Goal: Task Accomplishment & Management: Use online tool/utility

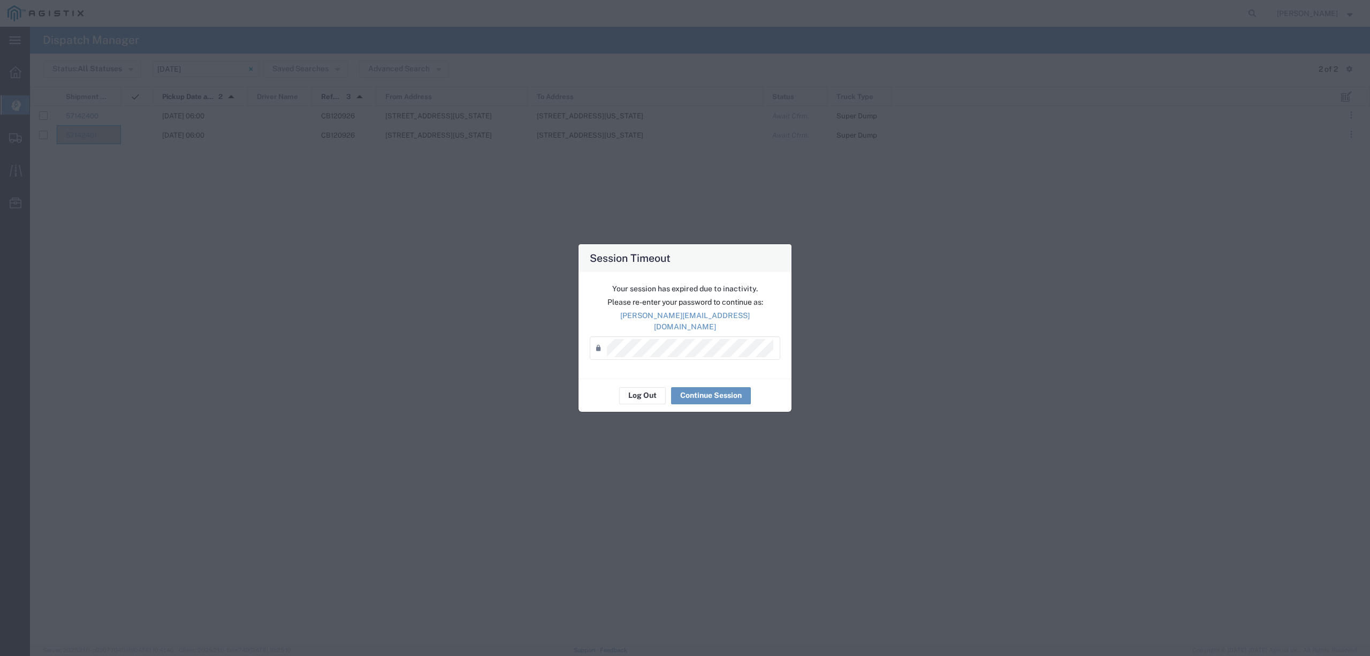
click at [673, 336] on div "Password *" at bounding box center [685, 348] width 191 height 24
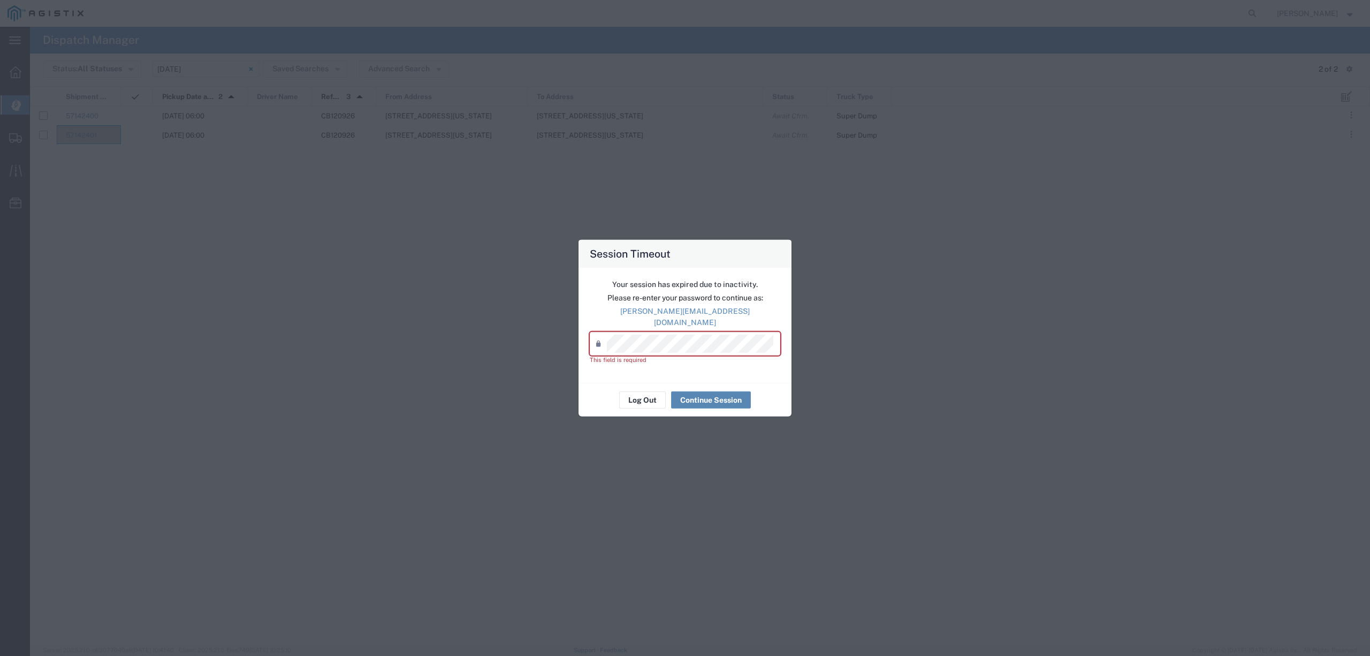
click at [700, 393] on button "Continue Session" at bounding box center [711, 399] width 80 height 17
click at [715, 355] on div "This field is required" at bounding box center [685, 359] width 191 height 9
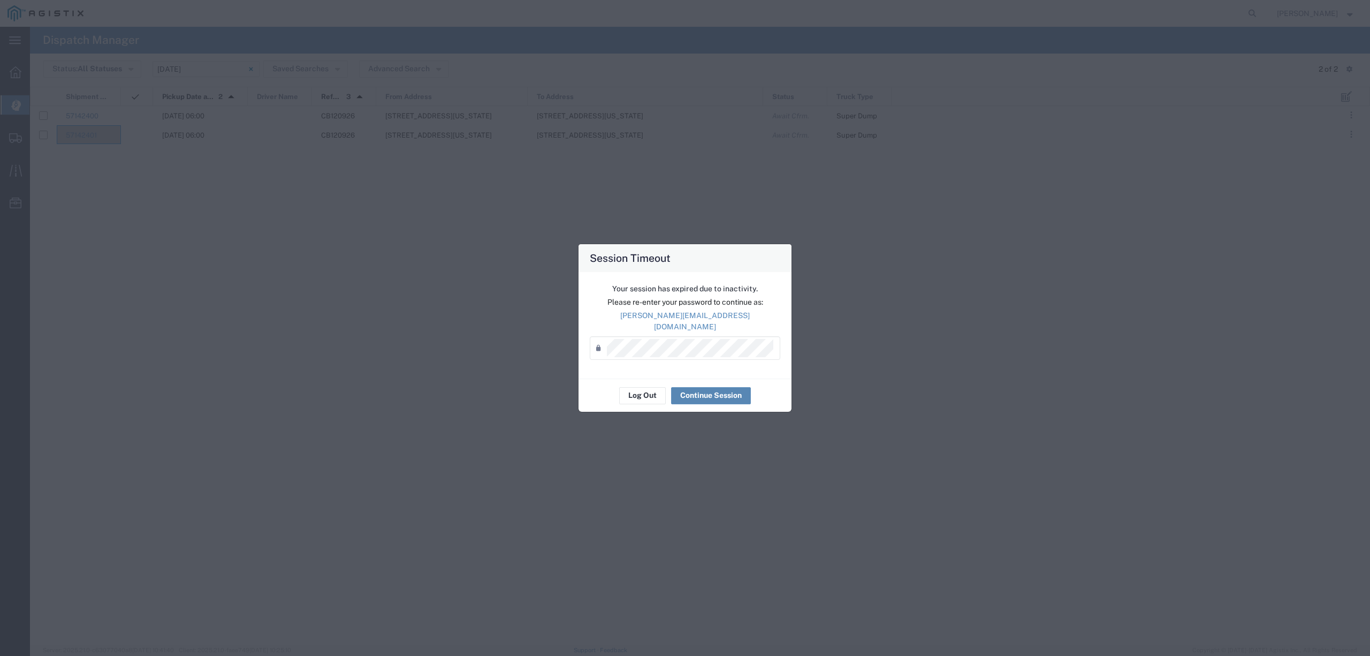
click at [728, 388] on button "Continue Session" at bounding box center [711, 395] width 80 height 17
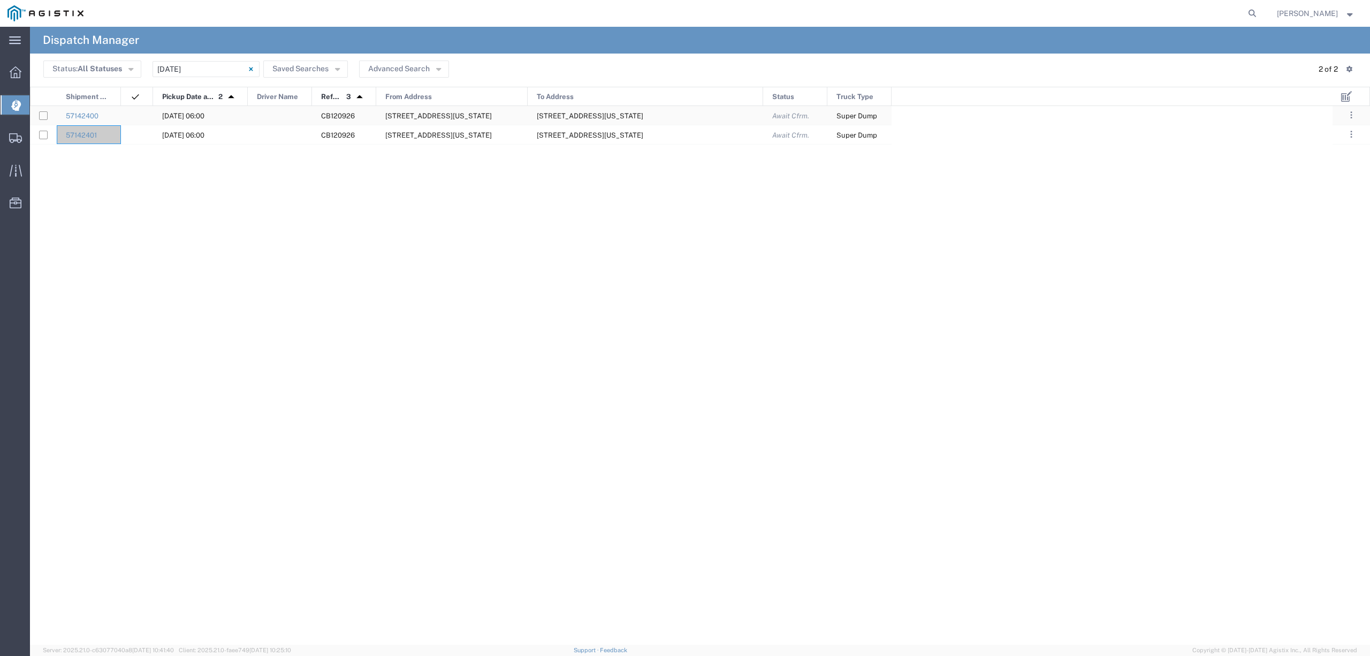
click at [275, 116] on div at bounding box center [280, 115] width 64 height 19
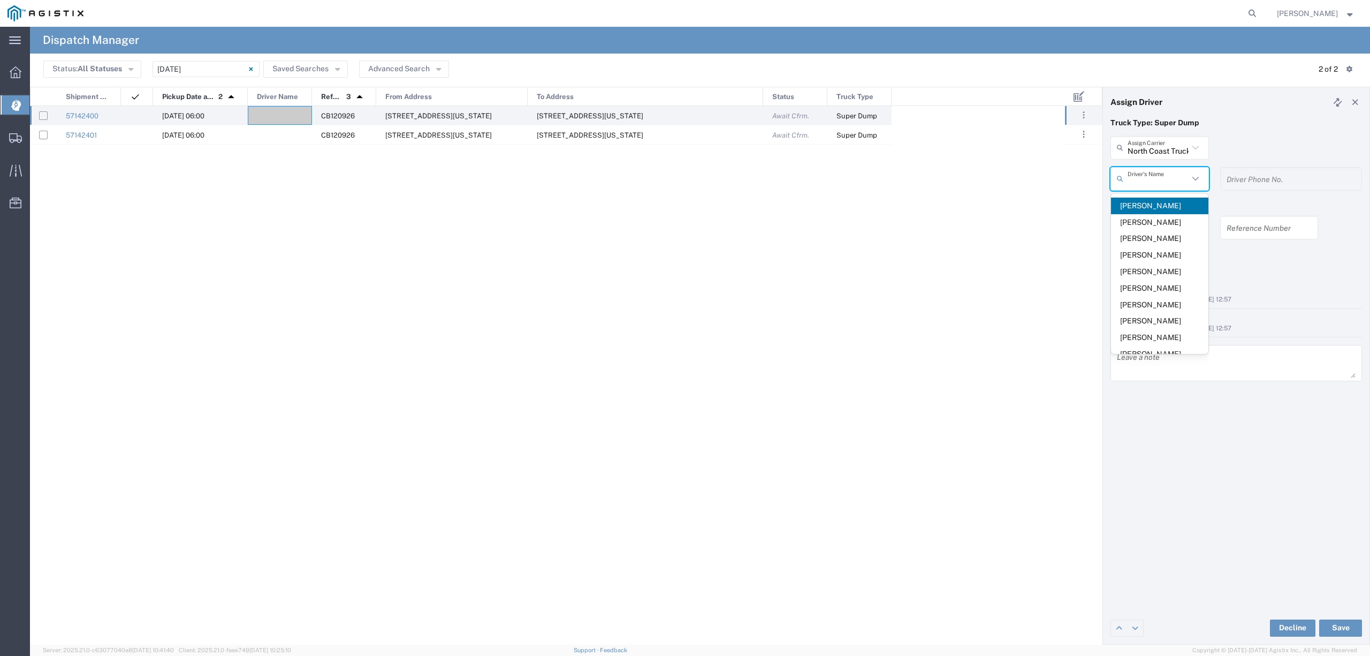
click at [1148, 187] on input "text" at bounding box center [1158, 178] width 61 height 19
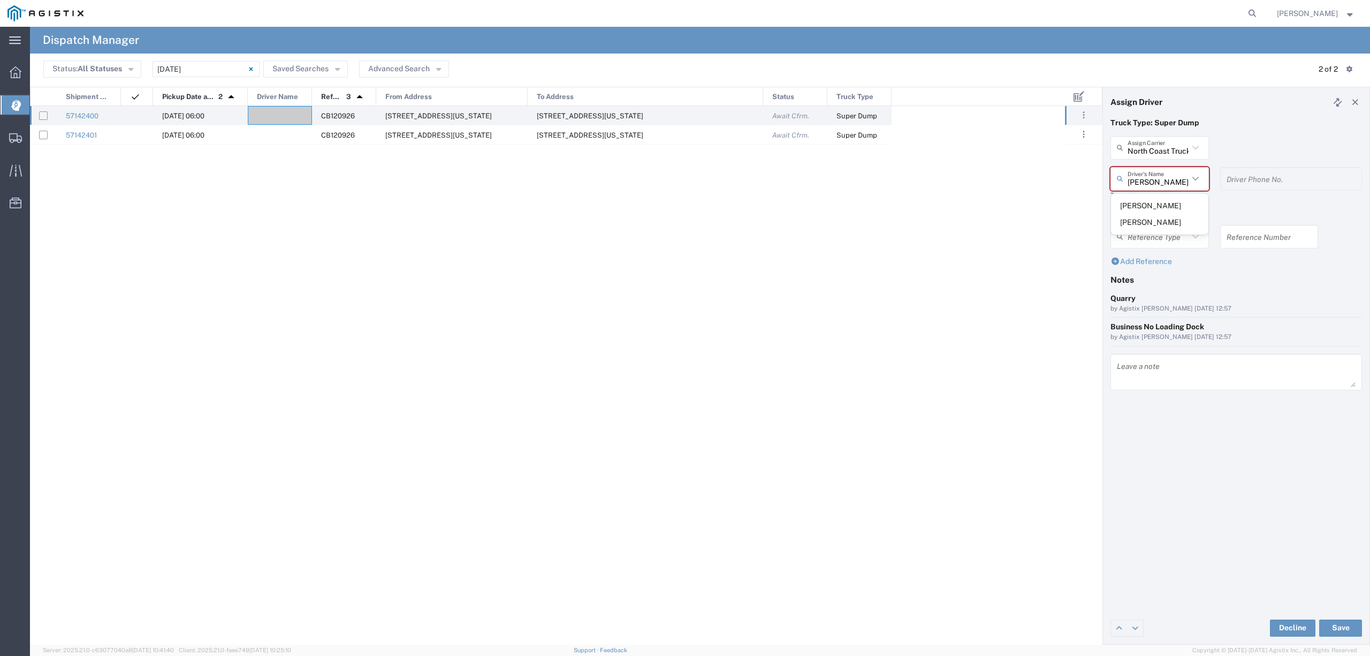
click at [1152, 224] on span "[PERSON_NAME]" at bounding box center [1159, 222] width 97 height 17
type input "[PERSON_NAME]"
type input "[PHONE_NUMBER]"
click at [1349, 626] on button "Save" at bounding box center [1340, 627] width 43 height 17
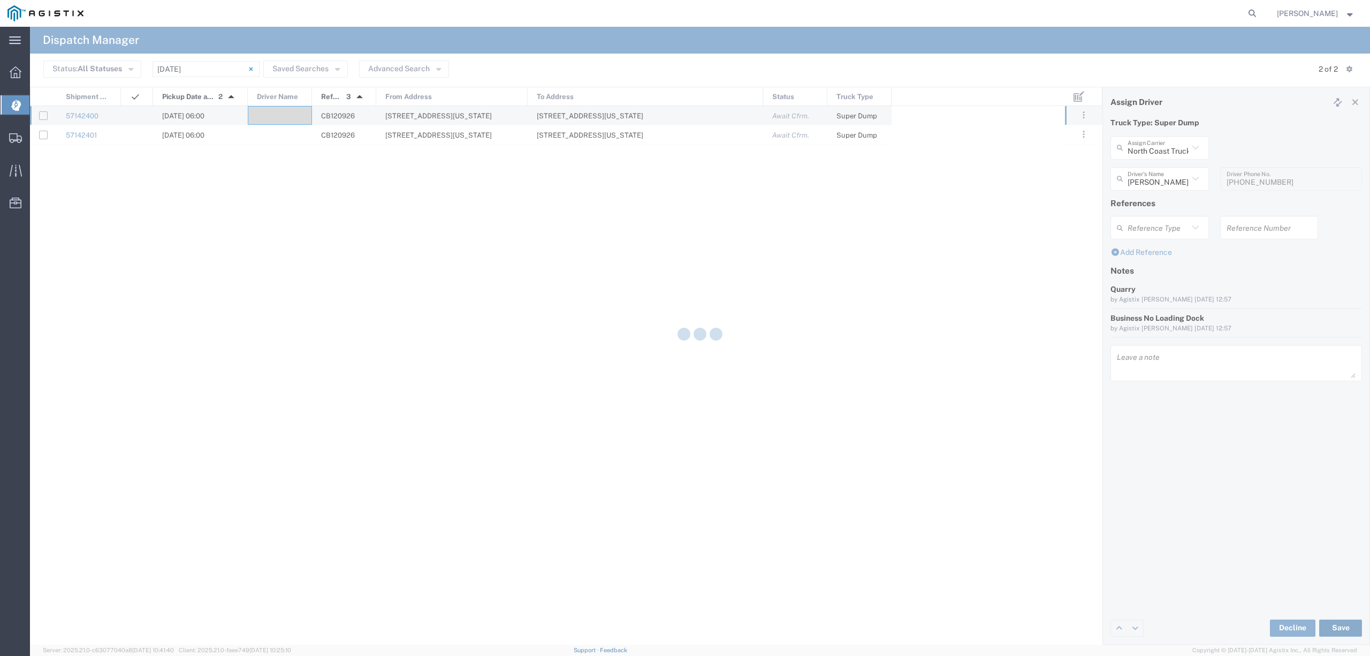
type input "[PERSON_NAME]"
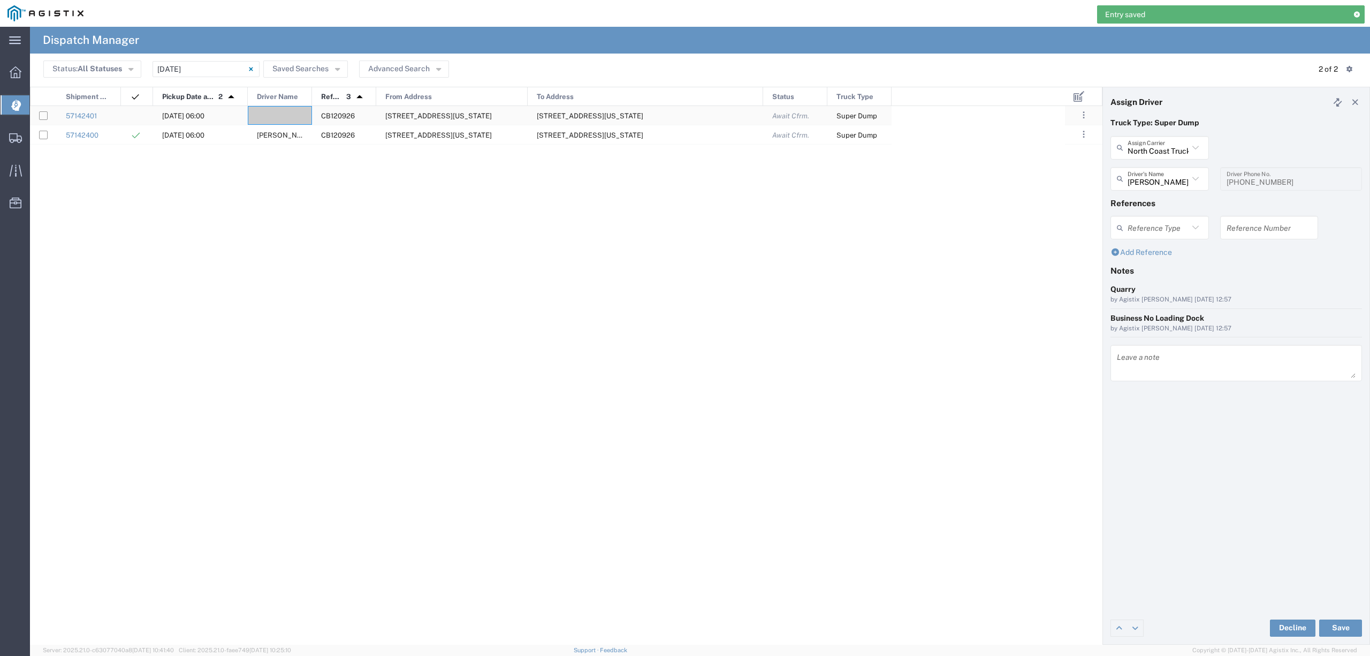
click at [277, 117] on div at bounding box center [280, 115] width 64 height 19
click at [1165, 182] on input "text" at bounding box center [1158, 178] width 61 height 19
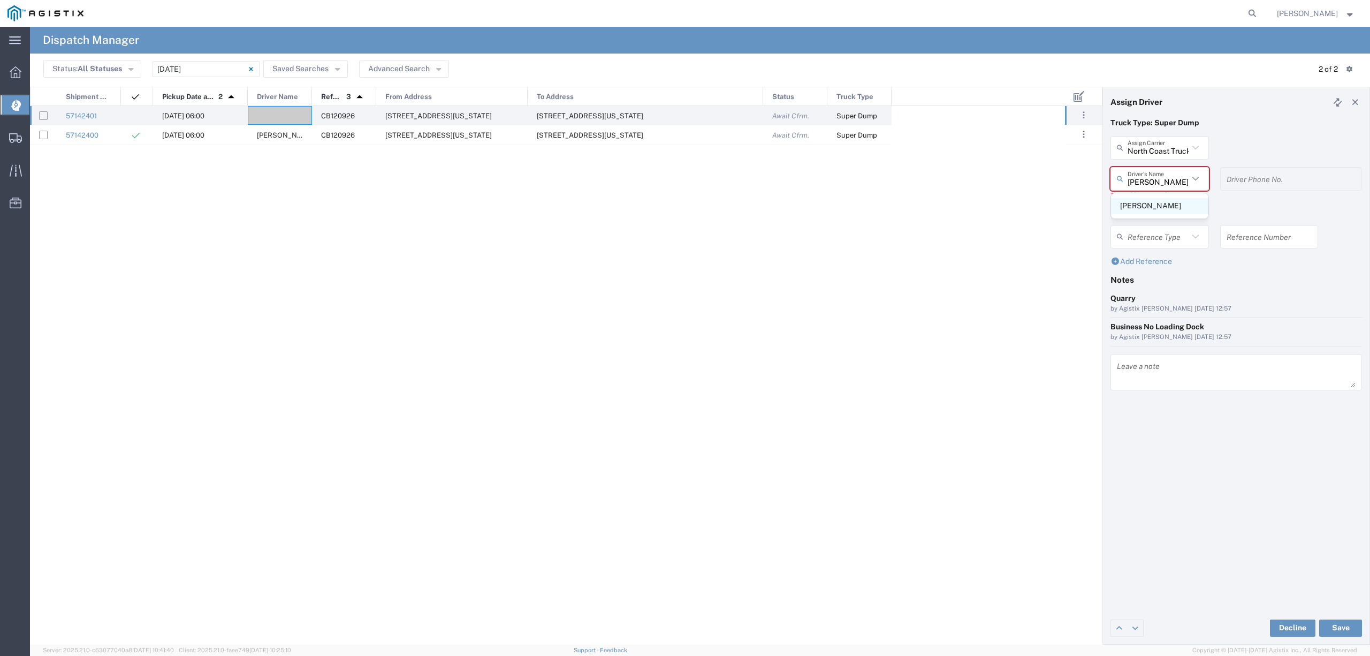
click at [1165, 207] on span "[PERSON_NAME]" at bounding box center [1159, 205] width 97 height 17
type input "[PERSON_NAME]"
type input "7752201921"
click at [1163, 169] on input "text" at bounding box center [1158, 178] width 61 height 19
click at [1360, 103] on link at bounding box center [1354, 102] width 15 height 15
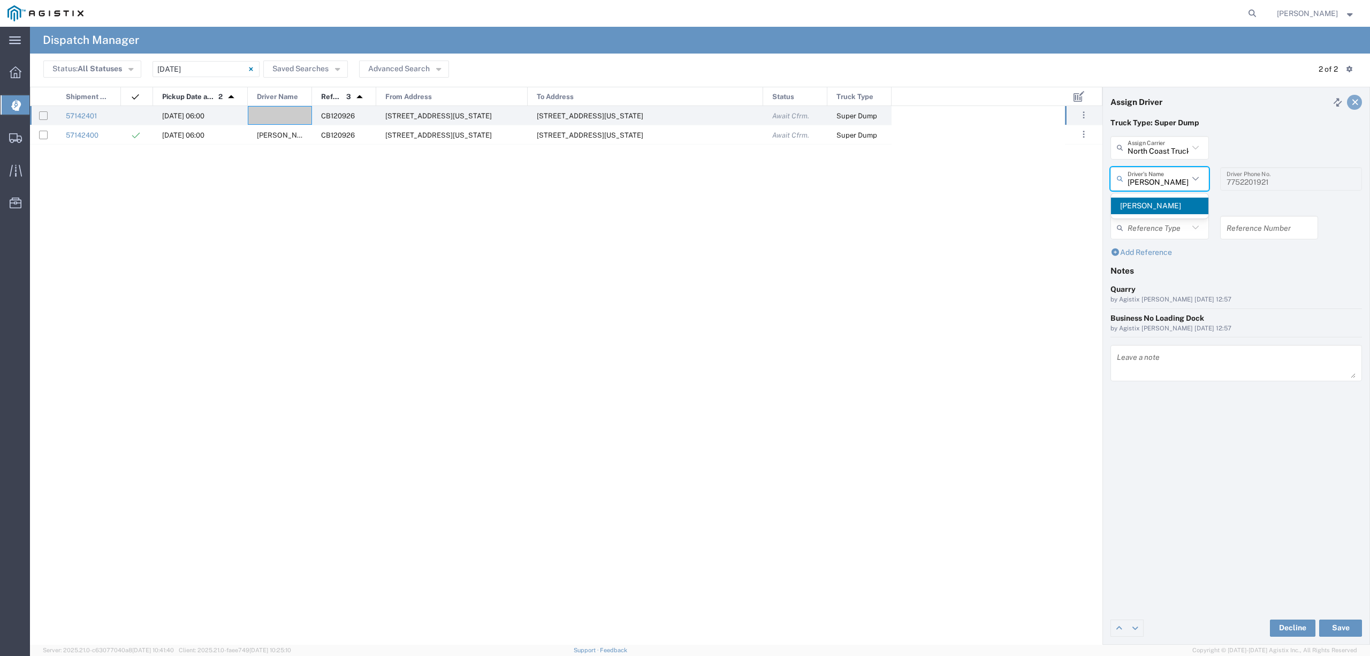
type input "[PERSON_NAME]"
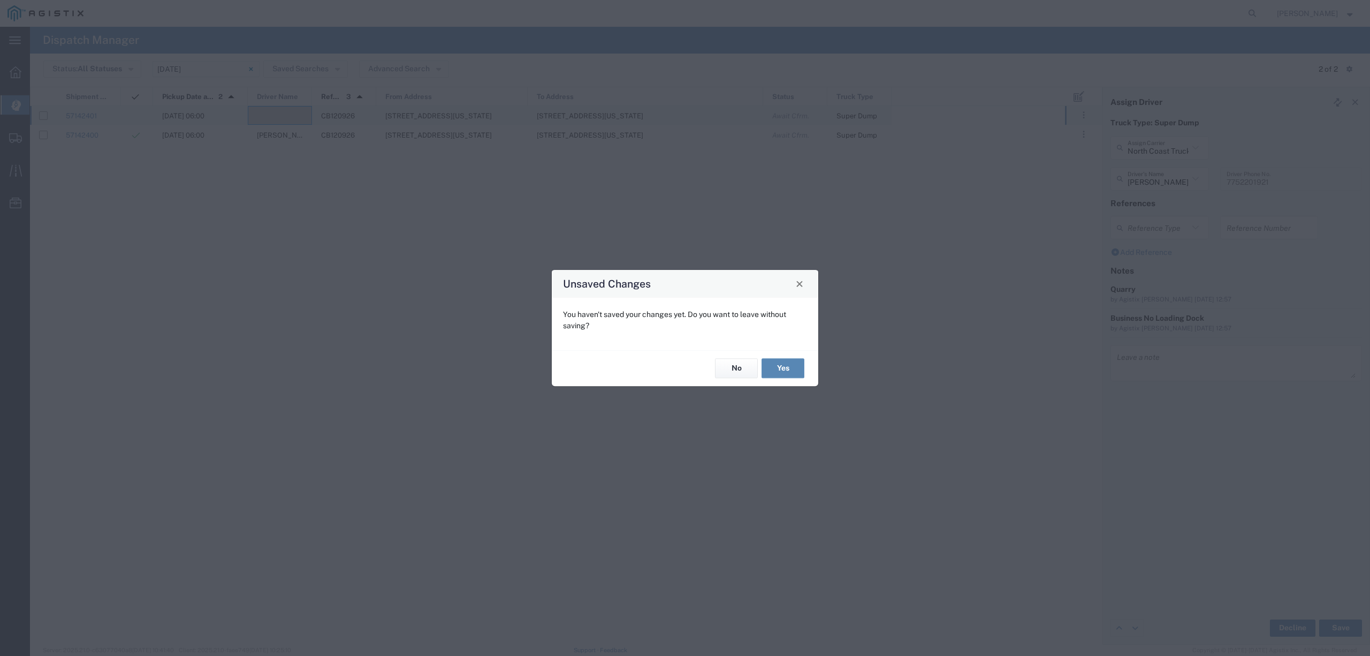
click at [781, 372] on button "Yes" at bounding box center [782, 369] width 43 height 20
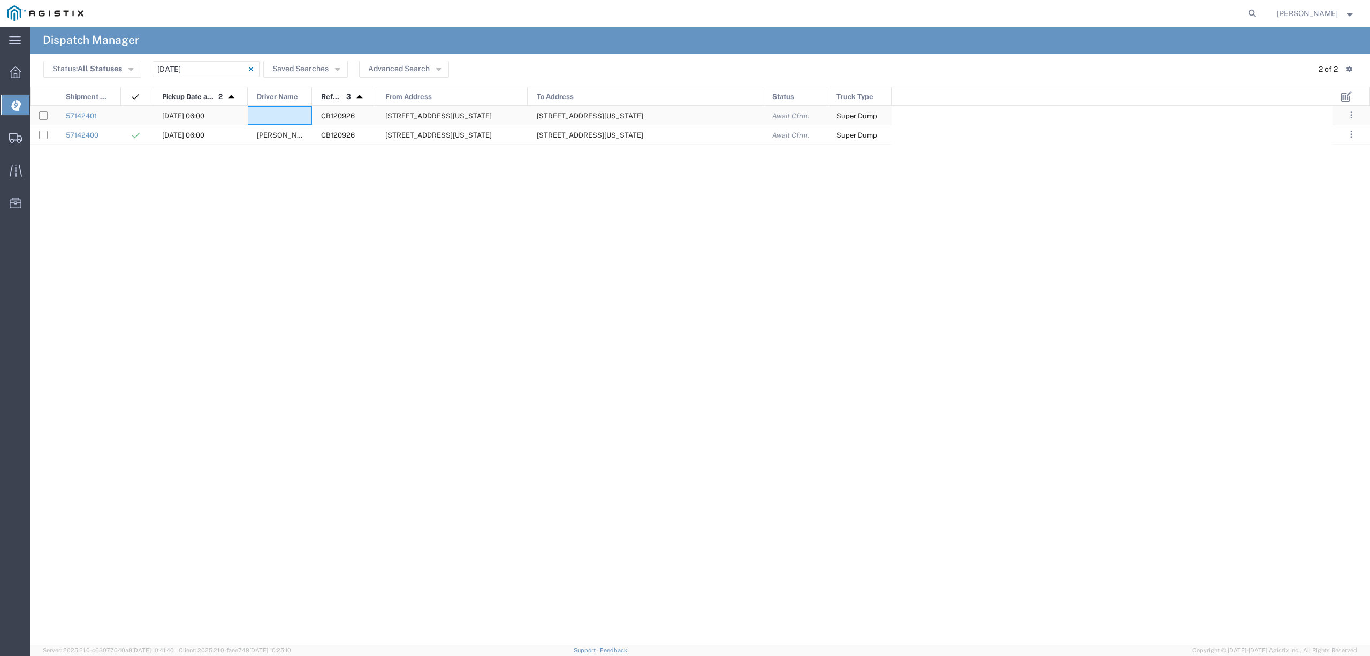
click at [276, 113] on div at bounding box center [280, 115] width 64 height 19
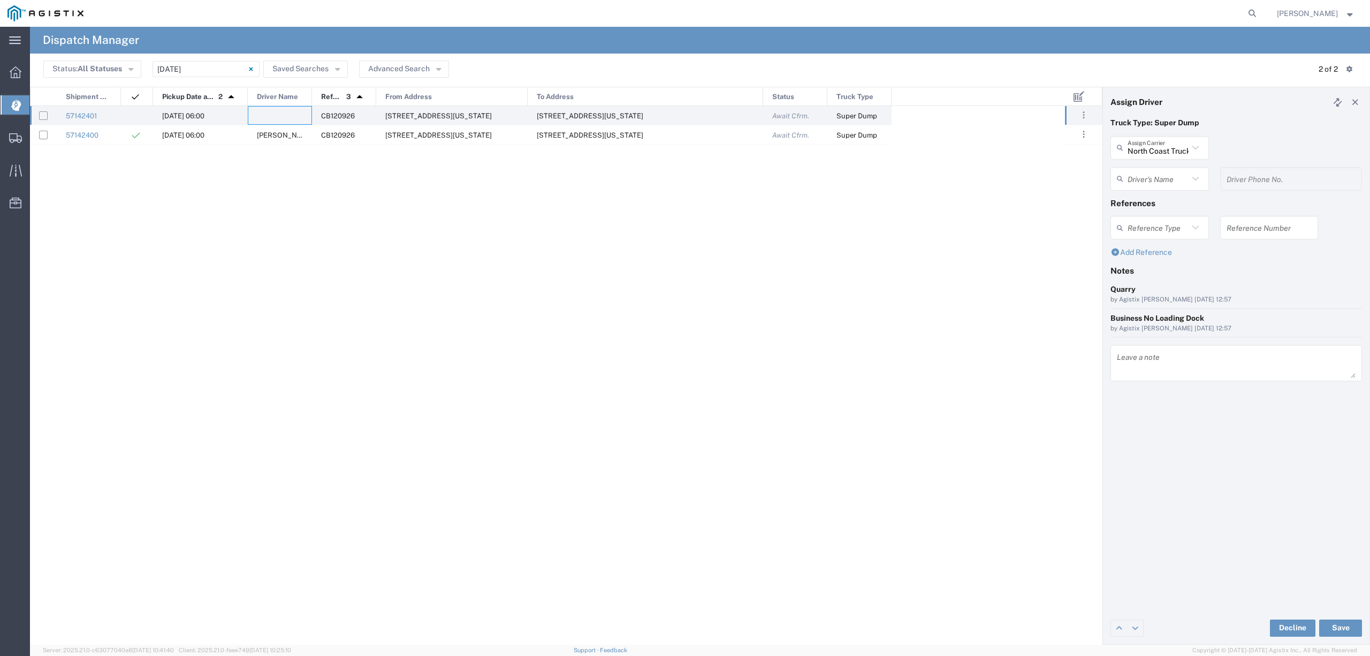
click at [1173, 171] on input "text" at bounding box center [1158, 178] width 61 height 19
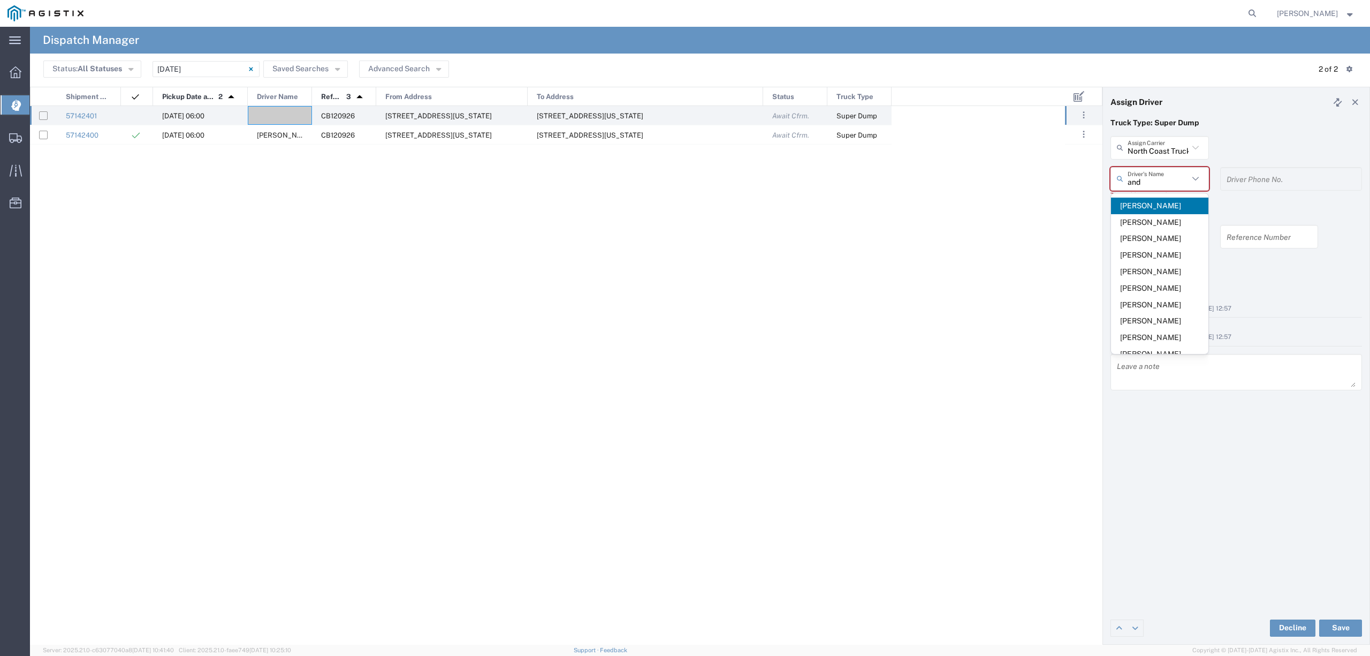
type input "[PERSON_NAME]"
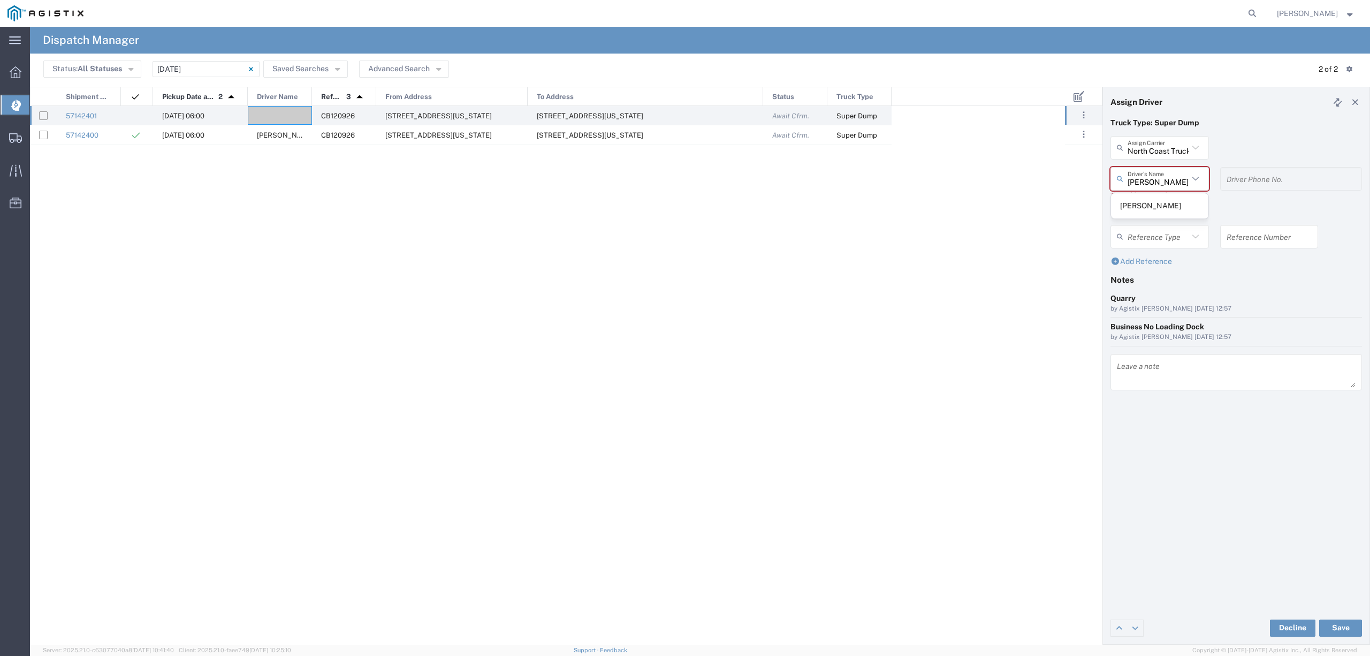
drag, startPoint x: 1160, startPoint y: 180, endPoint x: 1116, endPoint y: 185, distance: 44.7
click at [1116, 185] on div "[PERSON_NAME] Name" at bounding box center [1159, 179] width 98 height 24
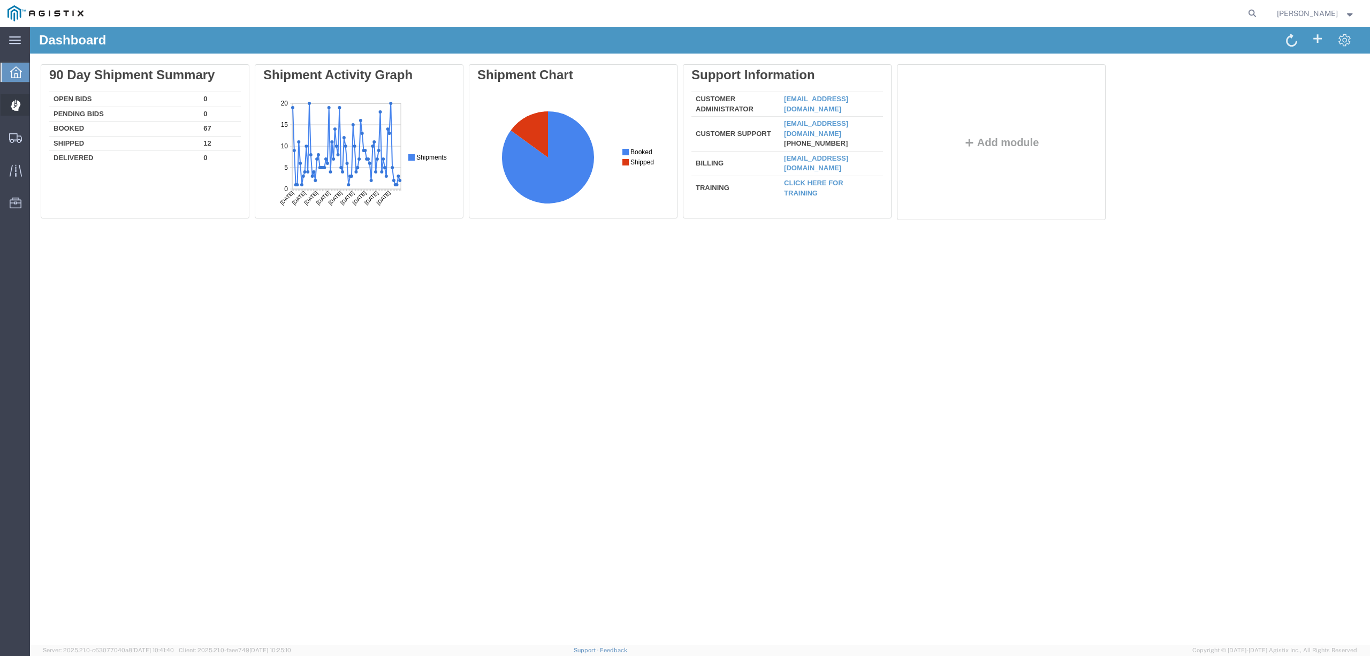
click at [37, 104] on span "Dispatch Manager" at bounding box center [32, 104] width 7 height 21
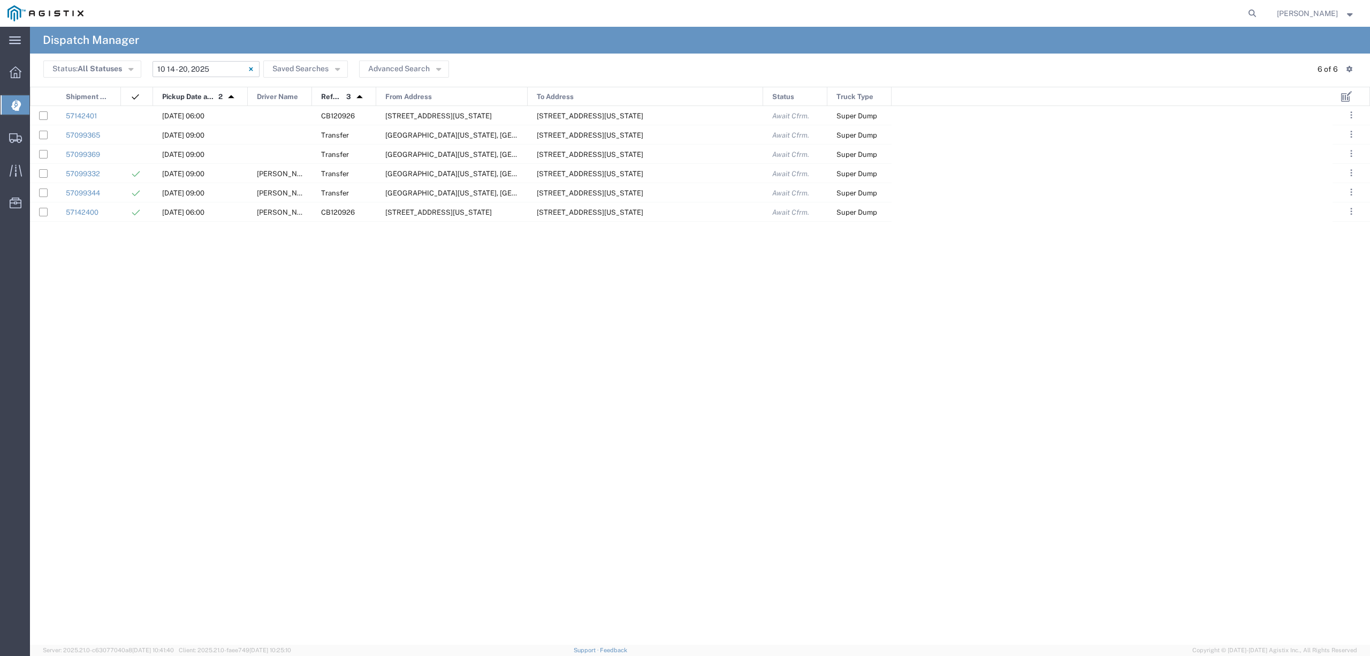
click at [193, 70] on input "10/14/2025 - 10/20/2025" at bounding box center [206, 69] width 107 height 16
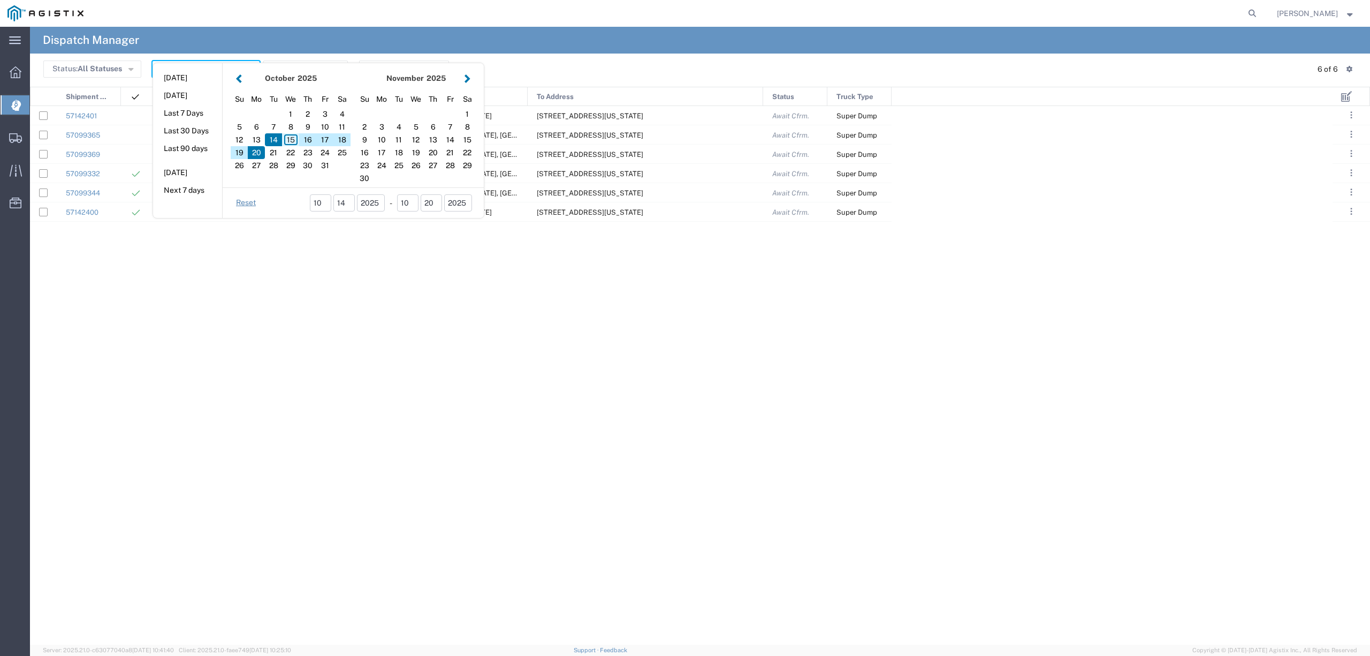
click at [292, 138] on div "15" at bounding box center [290, 139] width 17 height 13
type input "10/15/2025"
type input "10/15/2025 - 10/15/2025"
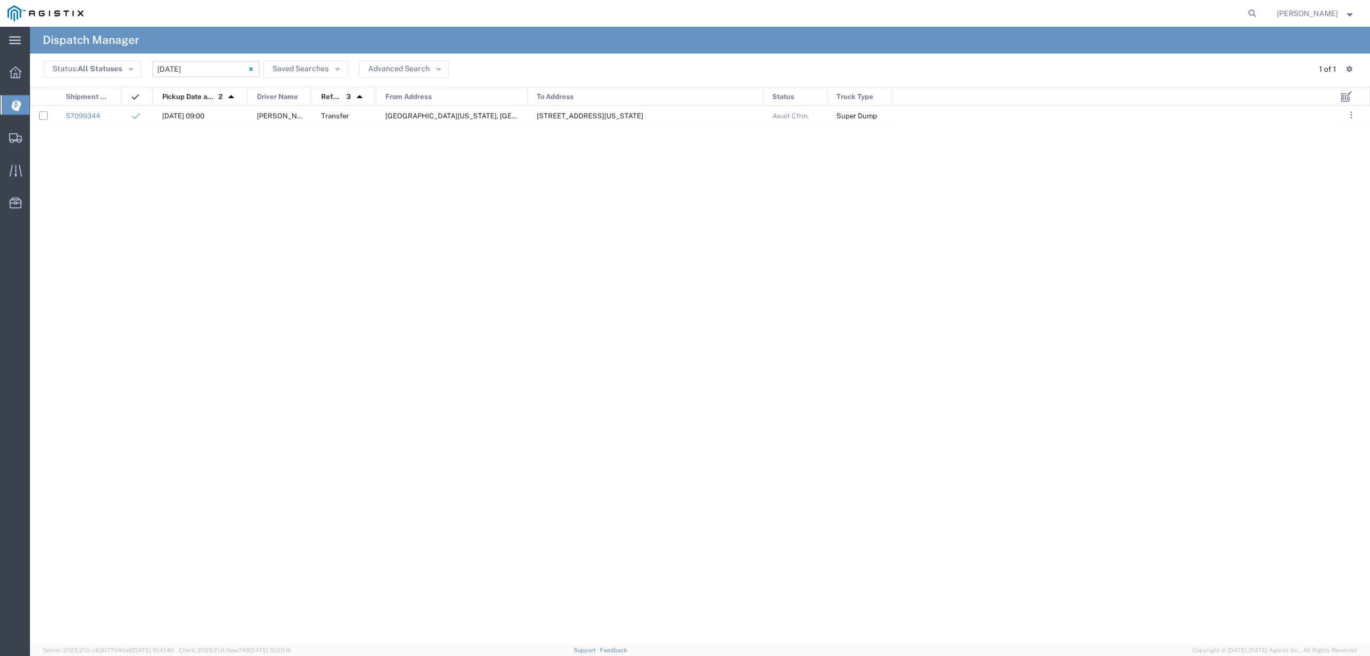
click at [230, 72] on input "10/15/2025 - 10/15/2025" at bounding box center [206, 69] width 107 height 16
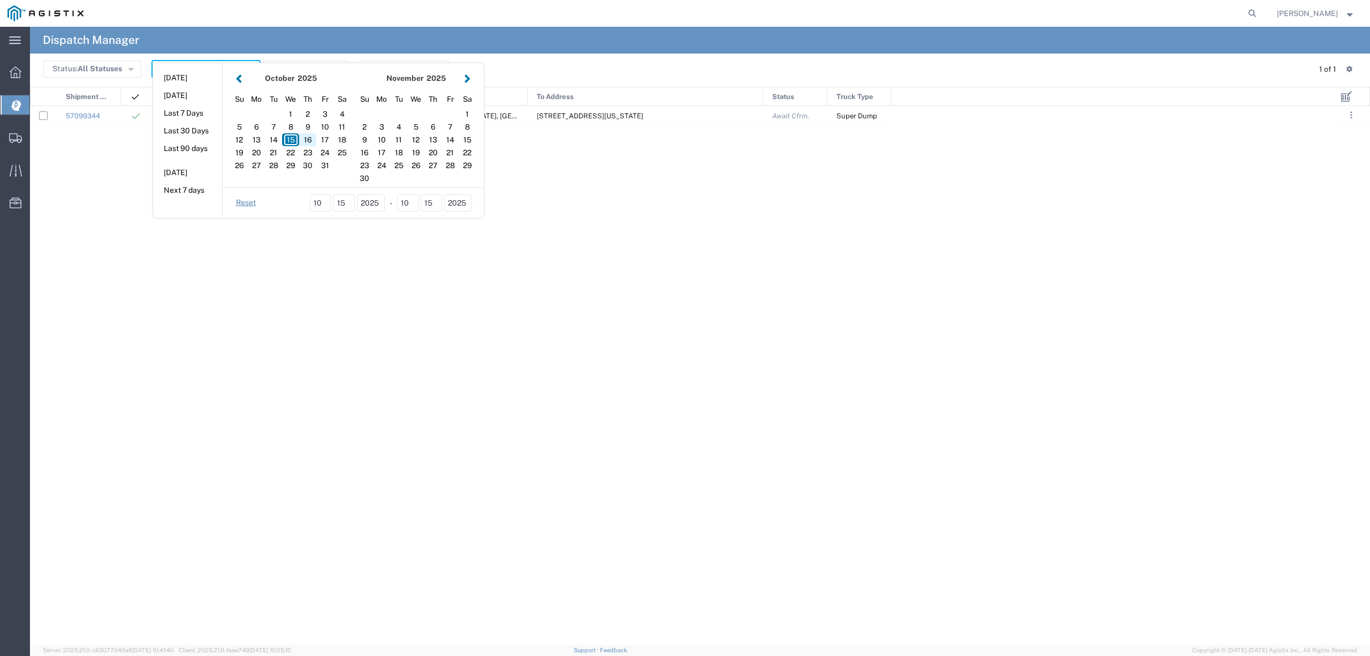
click at [311, 141] on div "16" at bounding box center [307, 139] width 17 height 13
type input "[DATE]"
type input "[DATE] - [DATE]"
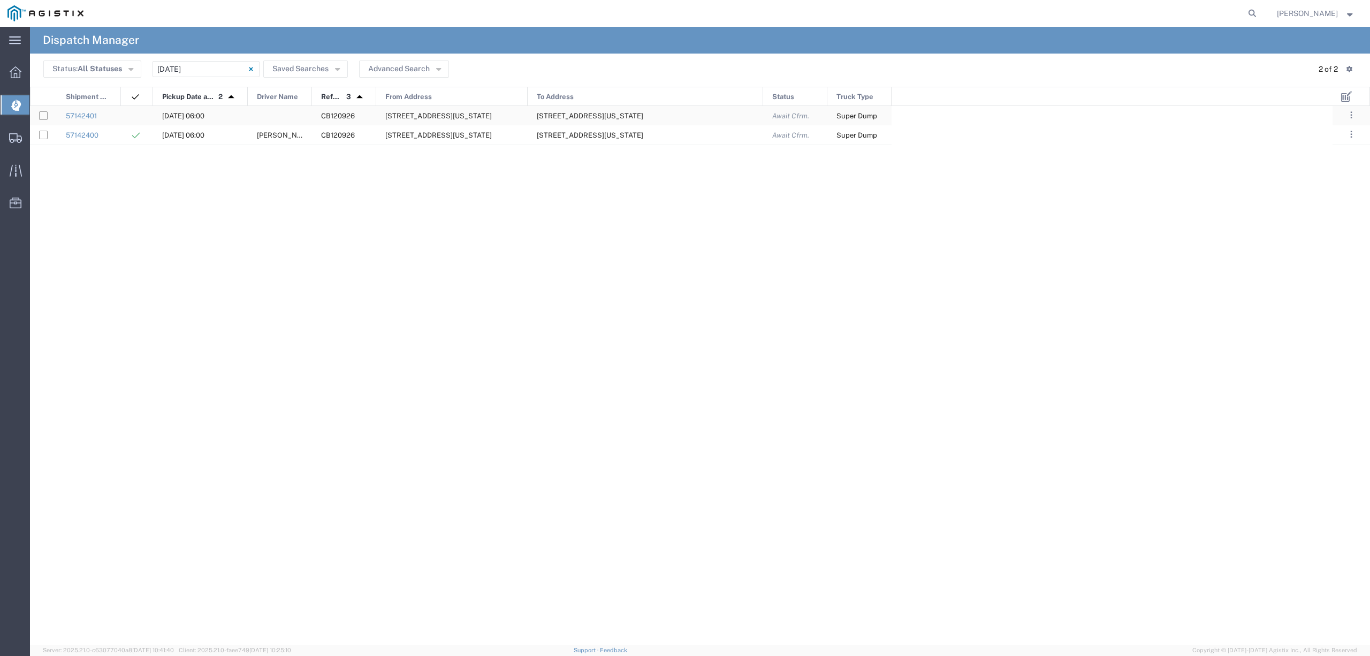
click at [285, 116] on div at bounding box center [280, 115] width 64 height 19
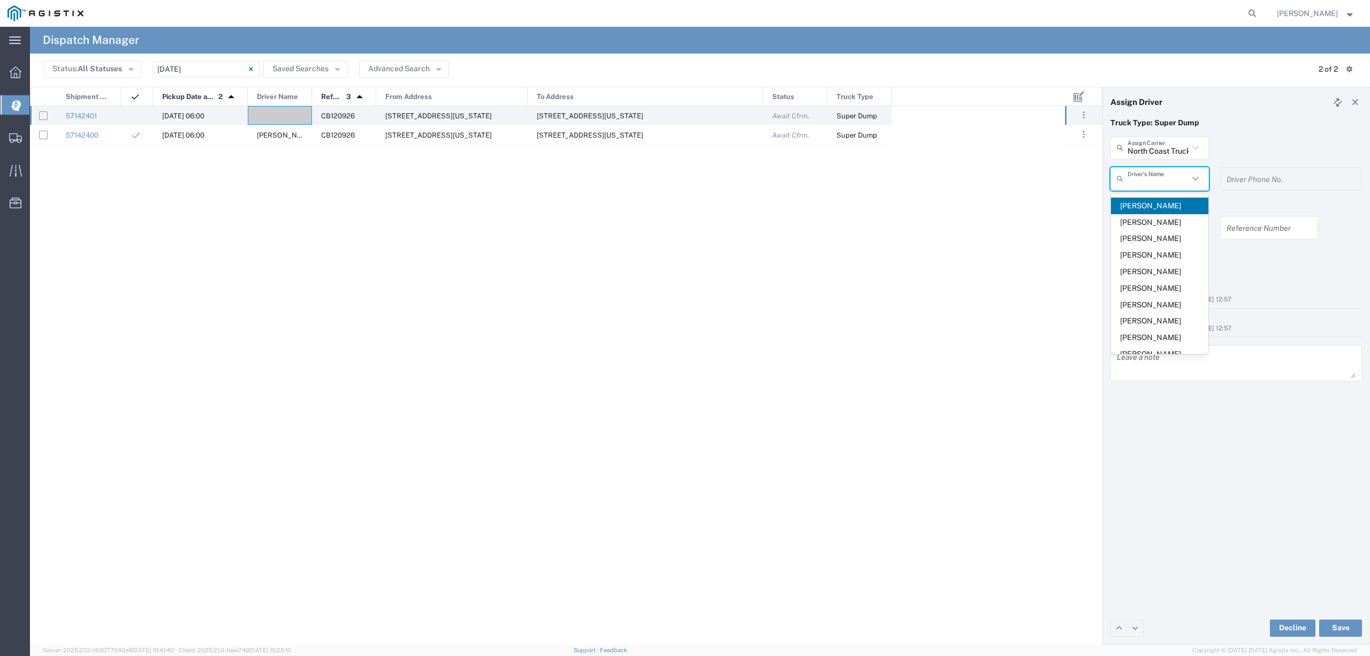
click at [1143, 180] on input "text" at bounding box center [1158, 178] width 61 height 19
click at [649, 414] on div "57142400 10/16/2025, 06:00 Robert Maciel CB120926 4711 Hammonton Rd, Marysville…" at bounding box center [547, 375] width 1035 height 539
click at [1141, 178] on input "text" at bounding box center [1158, 178] width 61 height 19
click at [860, 420] on div "57142400 10/16/2025, 06:00 Robert Maciel CB120926 4711 Hammonton Rd, Marysville…" at bounding box center [547, 375] width 1035 height 539
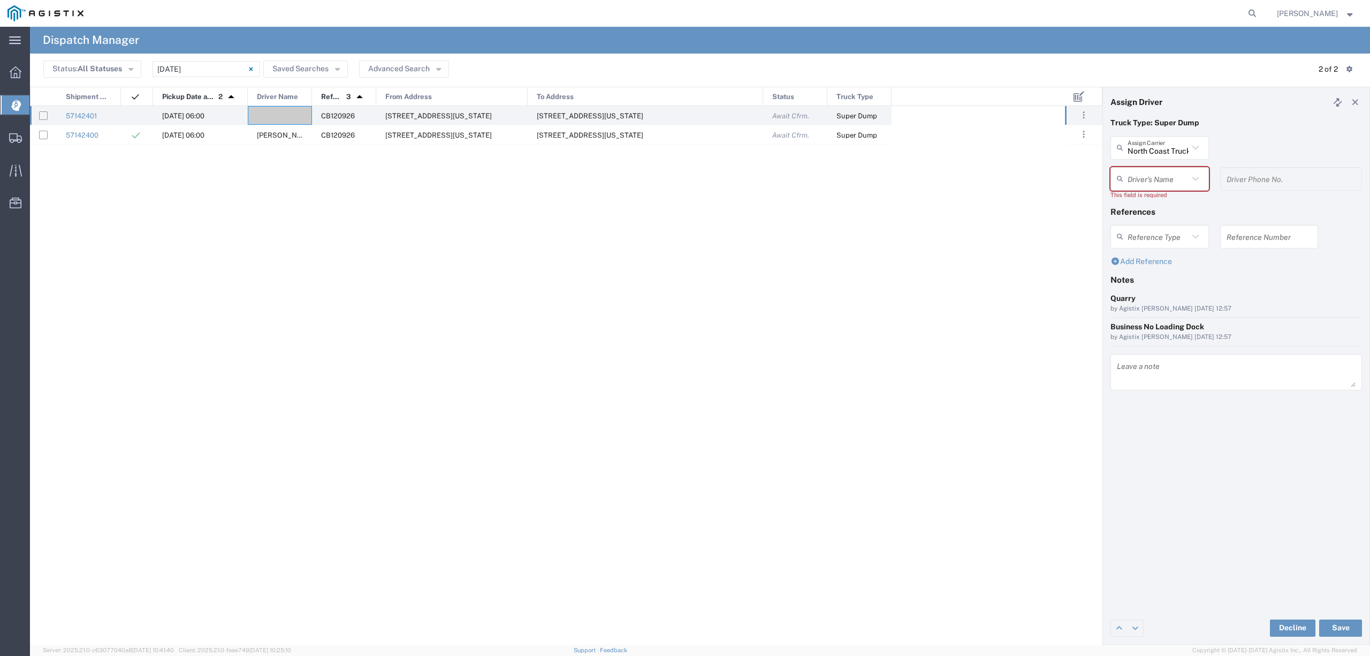
click at [1144, 178] on input "text" at bounding box center [1158, 178] width 61 height 19
click at [977, 331] on div "57142400 10/16/2025, 06:00 Robert Maciel CB120926 4711 Hammonton Rd, Marysville…" at bounding box center [547, 375] width 1035 height 539
click at [1362, 97] on header "Assign Driver" at bounding box center [1236, 102] width 266 height 30
click at [1179, 173] on input "text" at bounding box center [1158, 178] width 61 height 19
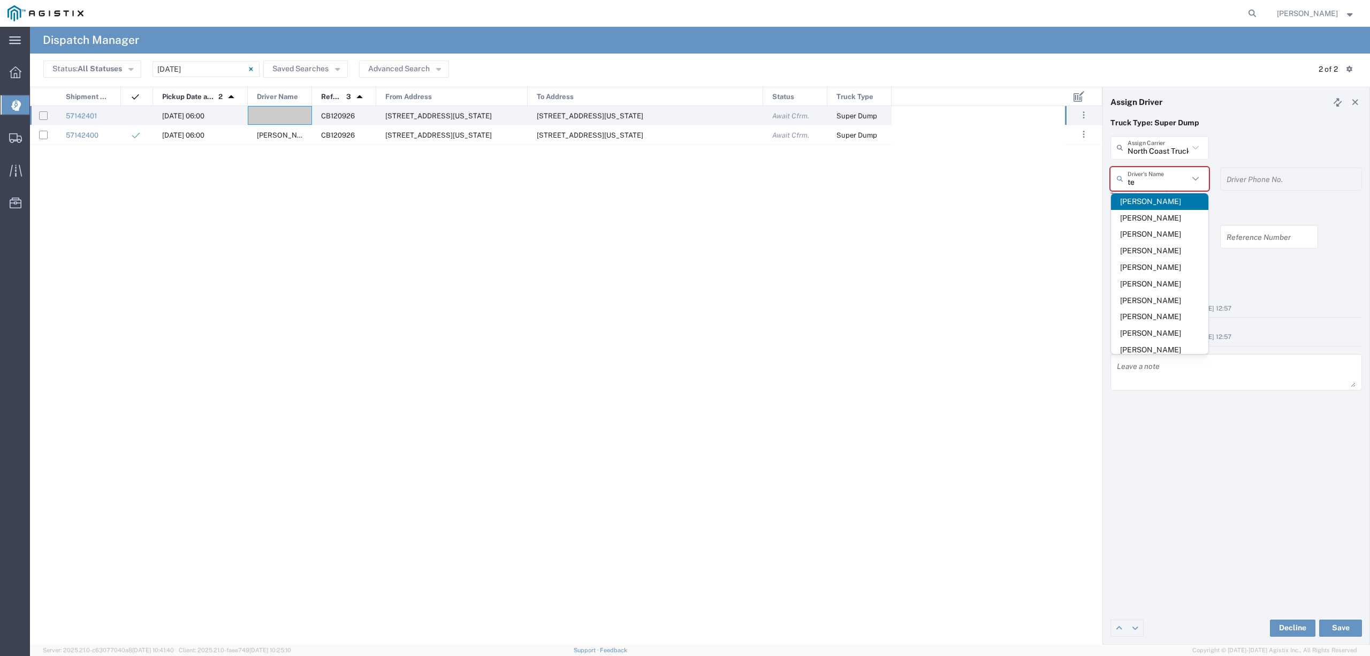
scroll to position [0, 0]
type input "te"
click at [1356, 99] on icon at bounding box center [1356, 101] width 10 height 7
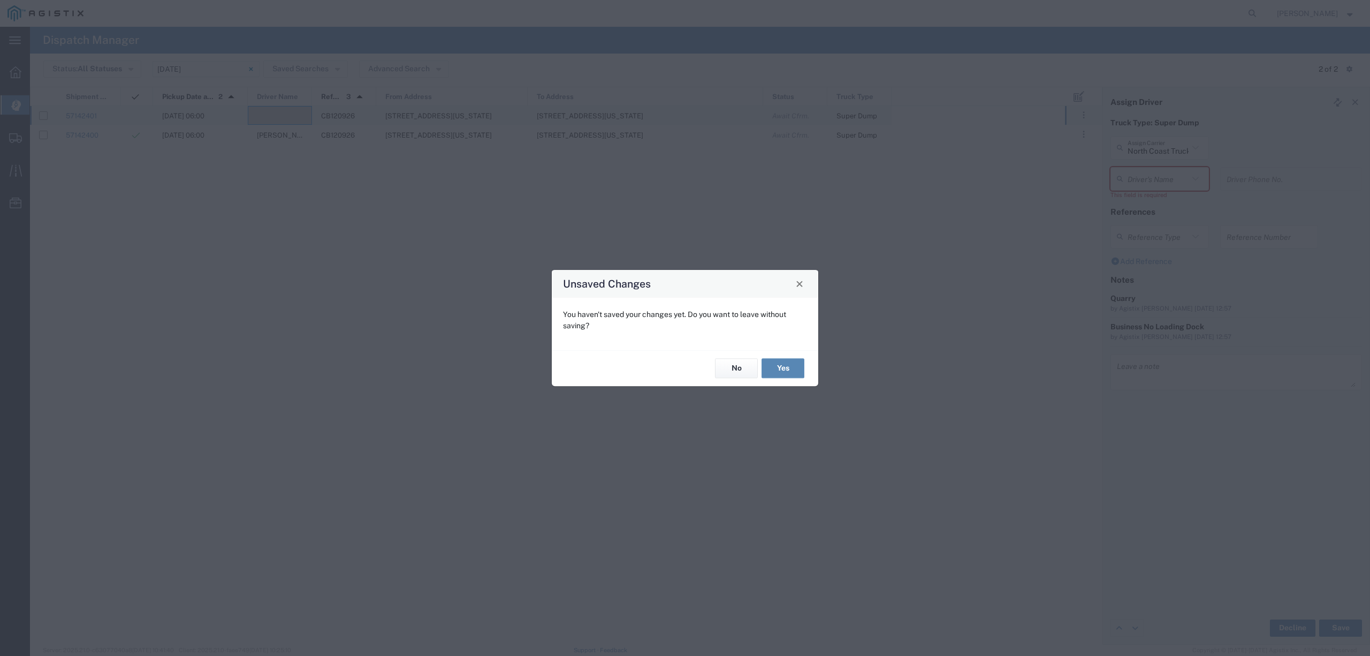
click at [788, 364] on button "Yes" at bounding box center [782, 369] width 43 height 20
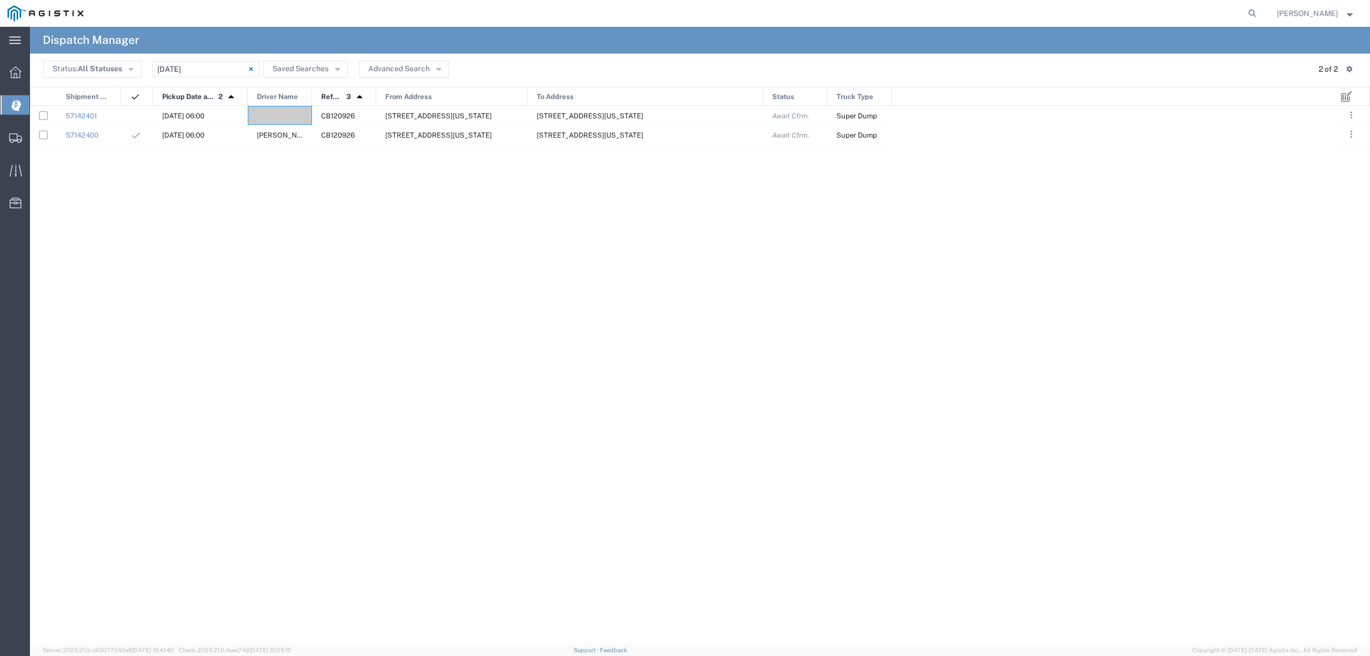
click at [296, 114] on div at bounding box center [280, 115] width 64 height 19
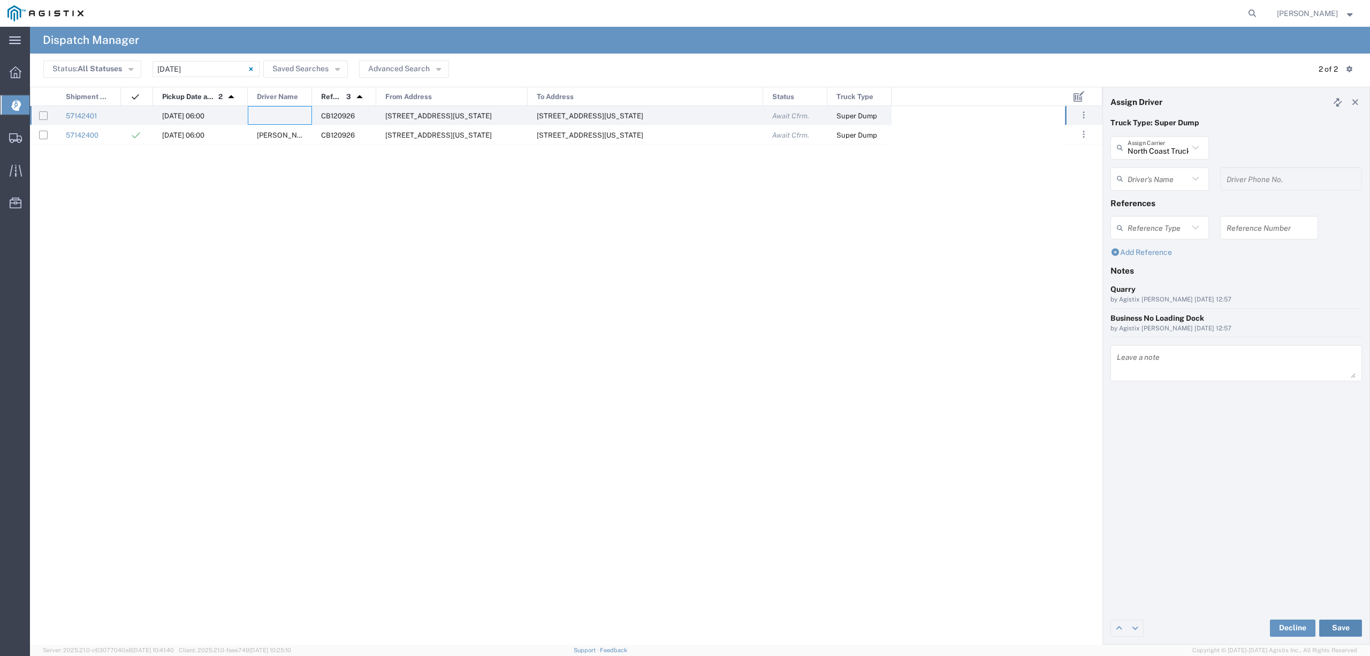
click at [1343, 624] on button "Save" at bounding box center [1340, 627] width 43 height 17
click at [1342, 630] on button "Save" at bounding box center [1340, 627] width 43 height 17
click at [1355, 98] on icon at bounding box center [1356, 101] width 10 height 7
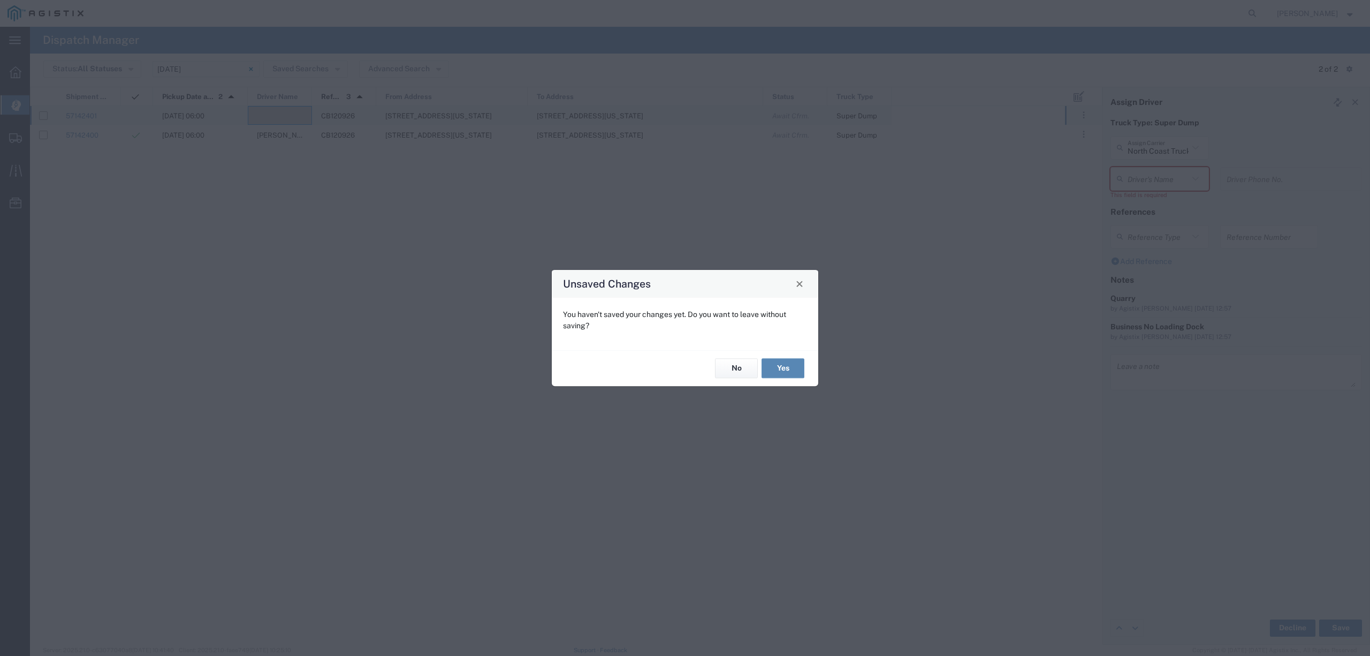
click at [799, 370] on button "Yes" at bounding box center [782, 369] width 43 height 20
